Goal: Transaction & Acquisition: Register for event/course

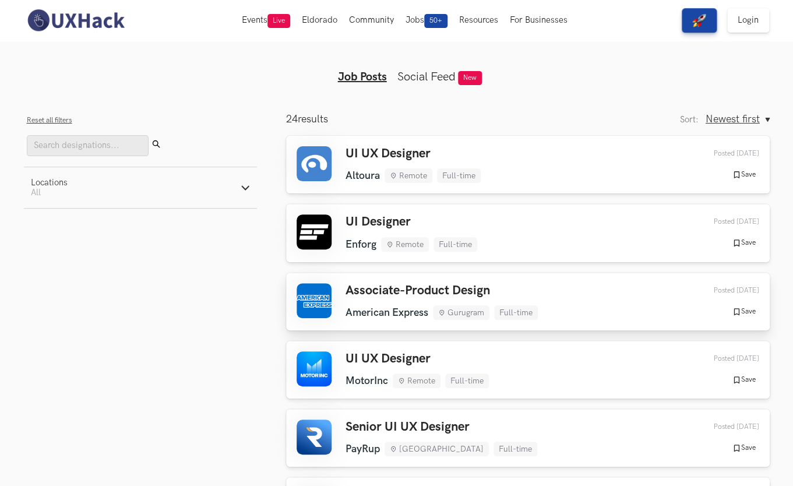
click at [489, 301] on div "Associate-Product Design American Express Gurugram Full-time American Express G…" at bounding box center [442, 301] width 192 height 37
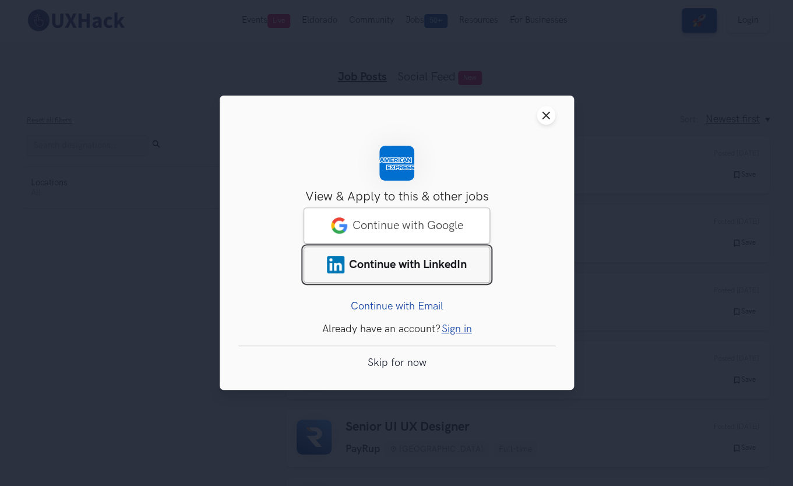
click at [461, 263] on span "Continue with LinkedIn" at bounding box center [408, 265] width 118 height 14
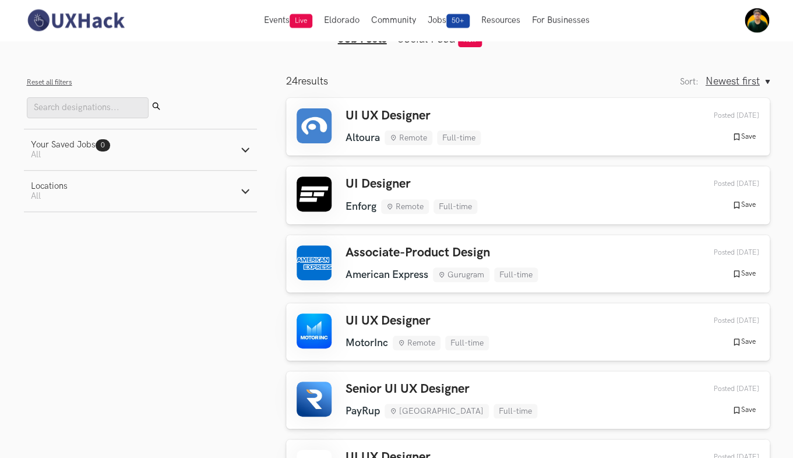
scroll to position [40, 0]
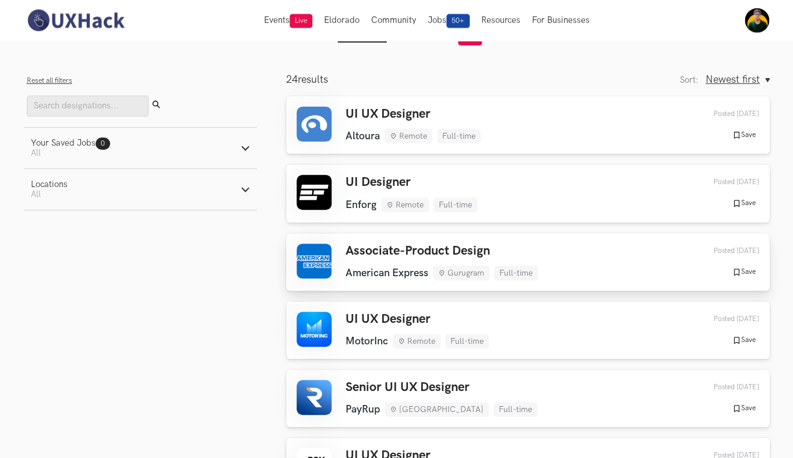
click at [367, 247] on h3 "Associate-Product Design" at bounding box center [442, 251] width 192 height 15
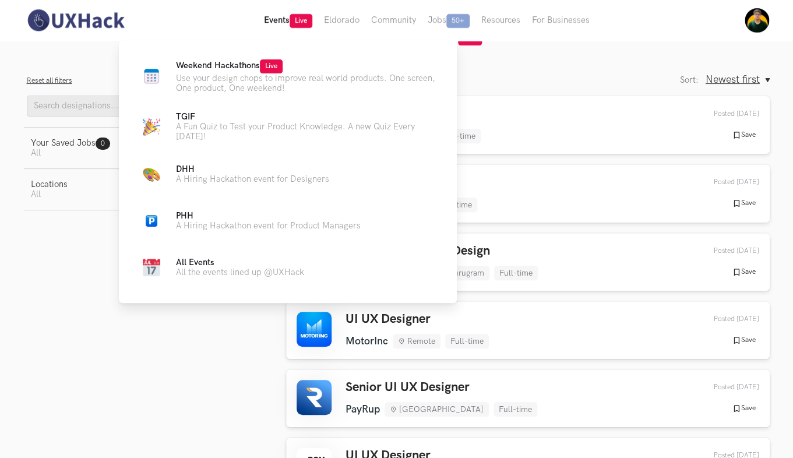
click at [287, 29] on button "Events Live" at bounding box center [288, 20] width 60 height 41
click at [244, 67] on span "Weekend Hackathons Live" at bounding box center [229, 66] width 107 height 10
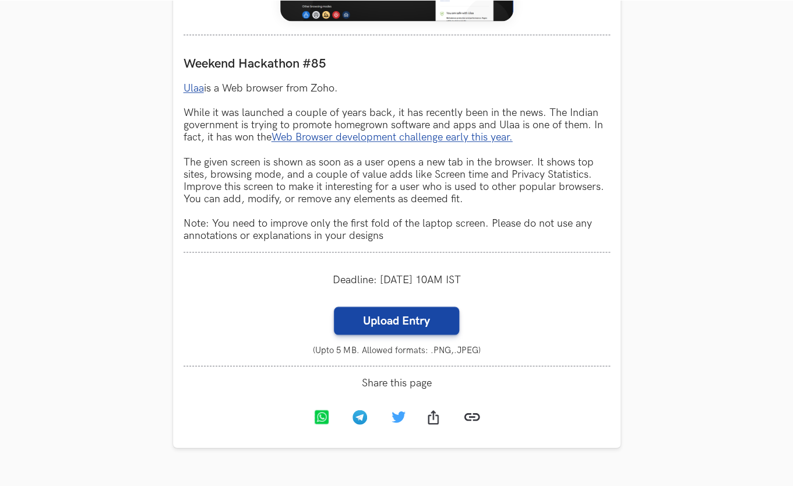
scroll to position [636, 0]
